Goal: Communication & Community: Answer question/provide support

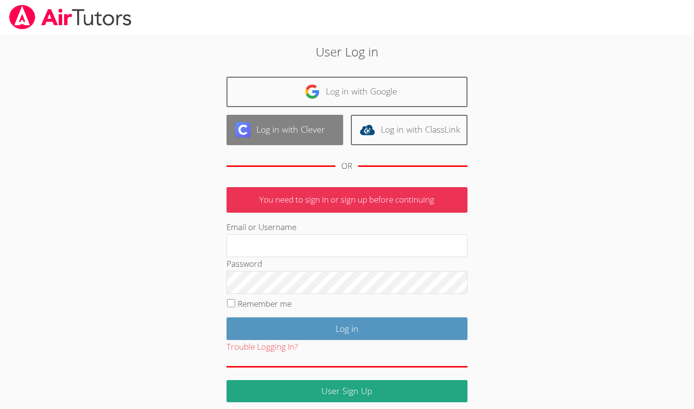
click at [305, 129] on link "Log in with Clever" at bounding box center [284, 130] width 117 height 30
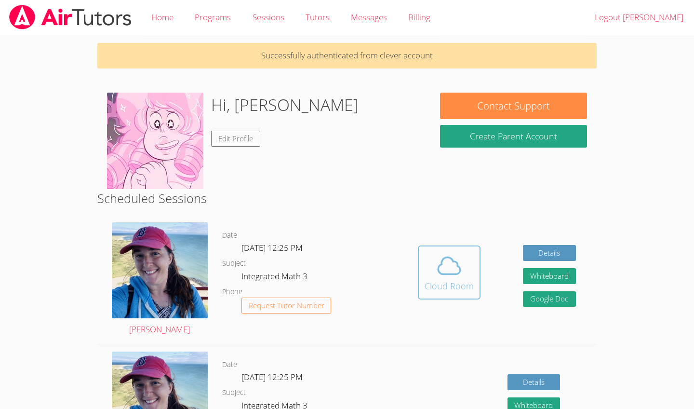
click at [442, 272] on icon at bounding box center [449, 265] width 22 height 17
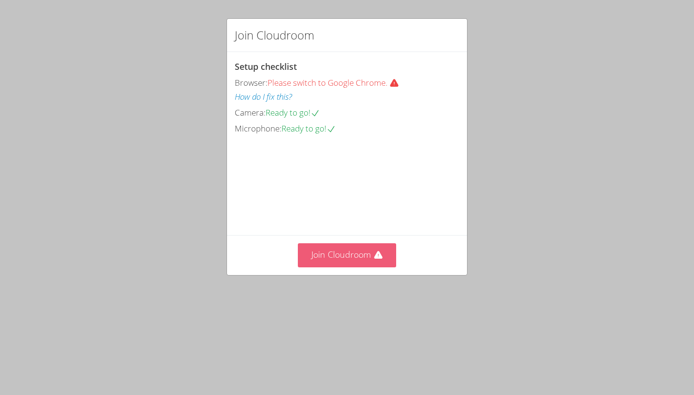
click at [352, 267] on button "Join Cloudroom" at bounding box center [347, 255] width 99 height 24
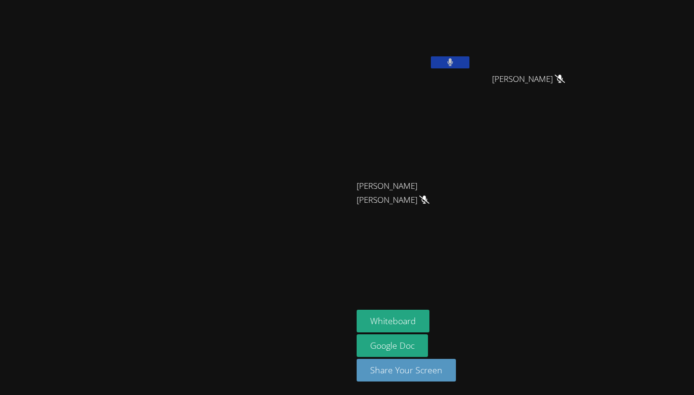
click at [469, 58] on button at bounding box center [450, 62] width 39 height 12
click at [429, 320] on button "Whiteboard" at bounding box center [393, 321] width 73 height 23
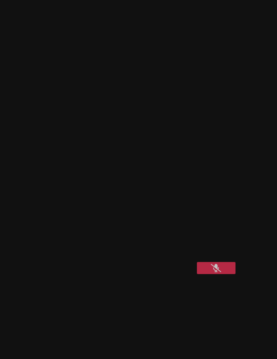
click at [207, 274] on button at bounding box center [216, 268] width 39 height 12
click at [219, 272] on icon at bounding box center [216, 268] width 10 height 8
click at [219, 274] on button at bounding box center [216, 268] width 39 height 12
click at [213, 272] on icon at bounding box center [216, 268] width 10 height 8
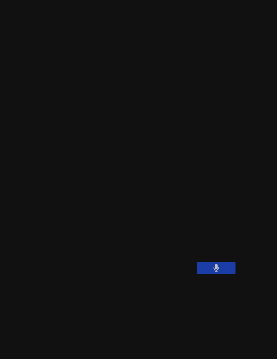
click at [211, 274] on button at bounding box center [216, 268] width 39 height 12
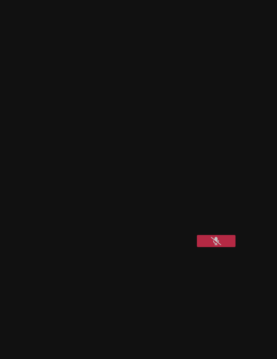
scroll to position [27, 0]
click at [212, 244] on icon at bounding box center [216, 240] width 10 height 8
click at [215, 244] on icon at bounding box center [216, 240] width 6 height 8
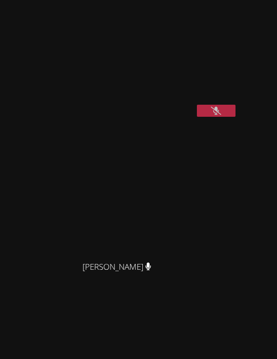
scroll to position [159, 0]
click at [214, 113] on icon at bounding box center [216, 109] width 10 height 8
click at [221, 115] on button at bounding box center [216, 109] width 39 height 12
click at [222, 115] on button at bounding box center [216, 109] width 39 height 12
click at [200, 115] on button at bounding box center [216, 109] width 39 height 12
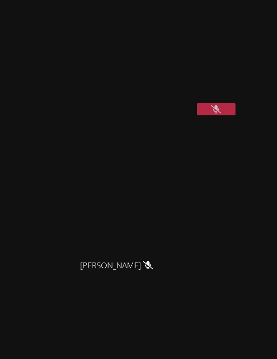
click at [215, 113] on icon at bounding box center [216, 109] width 10 height 8
click at [215, 113] on icon at bounding box center [216, 109] width 6 height 8
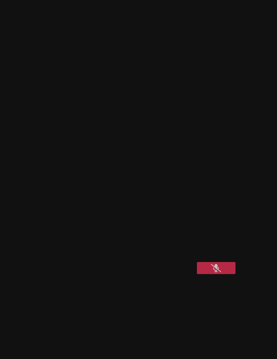
scroll to position [0, 0]
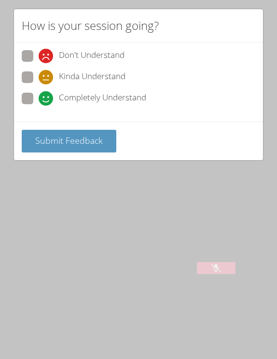
click at [39, 84] on span at bounding box center [39, 84] width 0 height 0
click at [39, 78] on input "Kinda Understand" at bounding box center [43, 75] width 8 height 8
radio input "true"
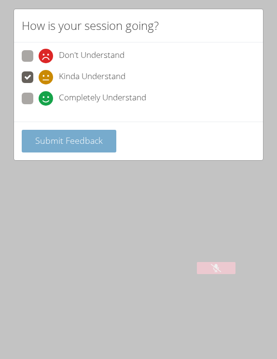
click at [63, 140] on span "Submit Feedback" at bounding box center [68, 140] width 67 height 12
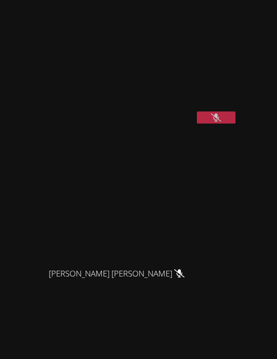
scroll to position [151, 0]
click at [214, 123] on button at bounding box center [216, 117] width 39 height 12
click at [217, 123] on button at bounding box center [216, 117] width 39 height 12
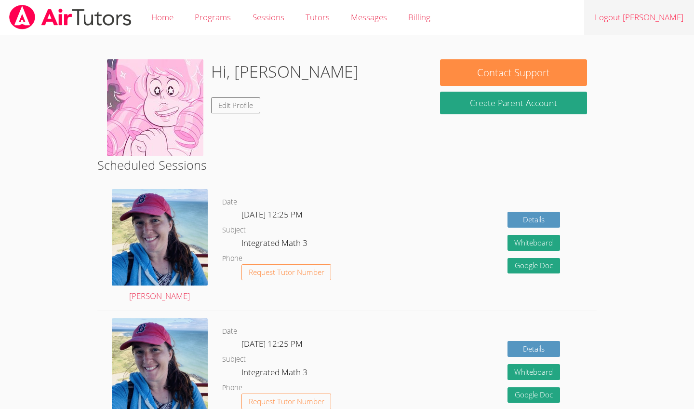
click at [276, 18] on link "Logout [PERSON_NAME]" at bounding box center [639, 17] width 110 height 35
